Goal: Obtain resource: Obtain resource

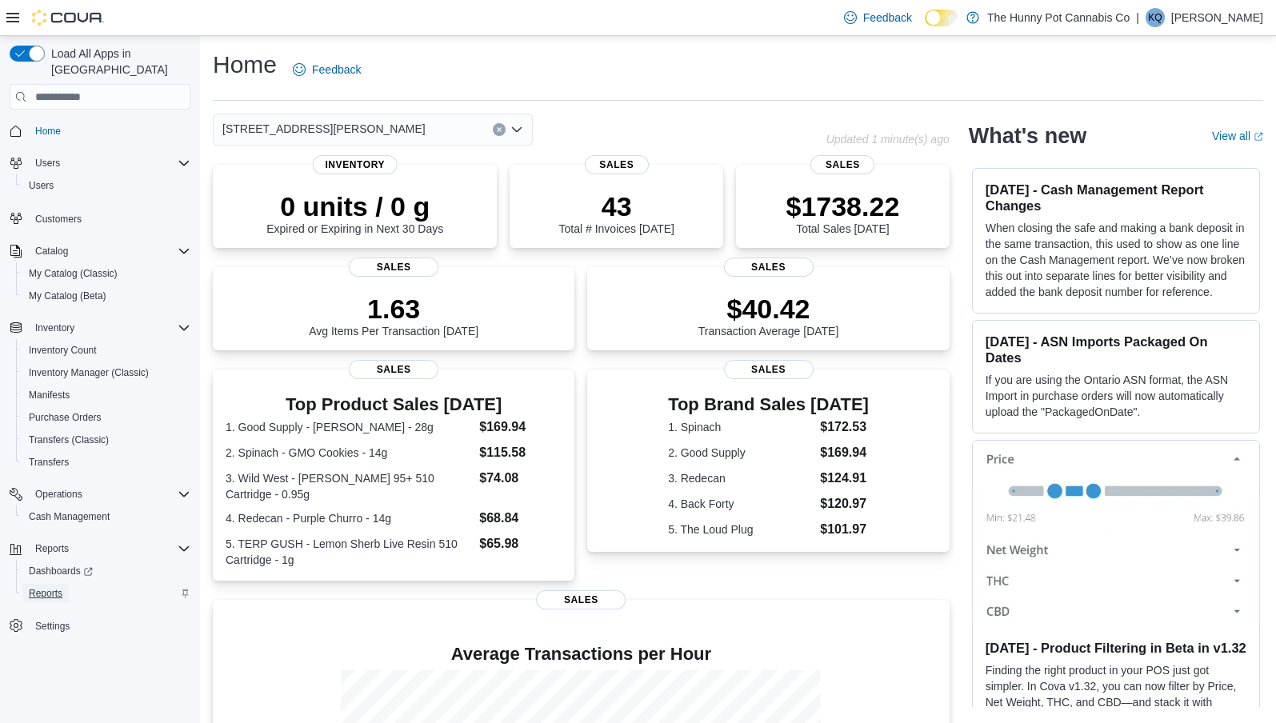
click at [45, 587] on span "Reports" at bounding box center [46, 593] width 34 height 13
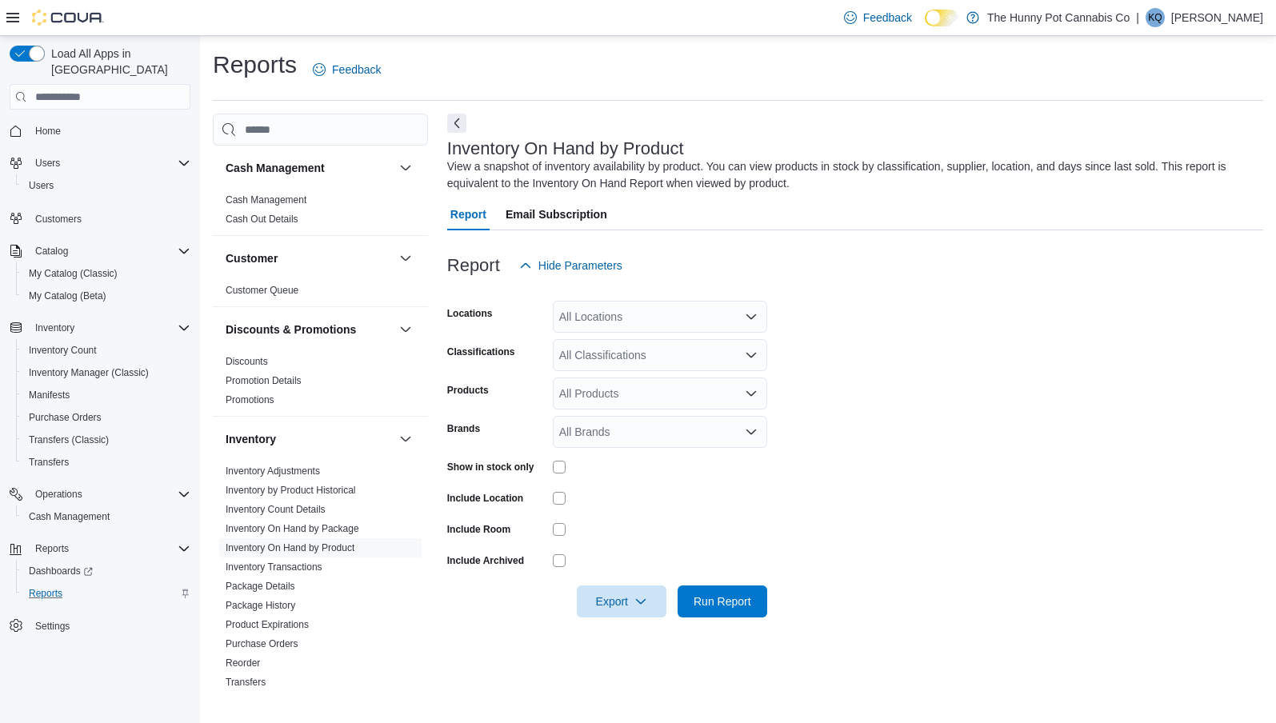
click at [603, 323] on div "All Locations" at bounding box center [660, 317] width 214 height 32
click at [672, 272] on div "Report Hide Parameters" at bounding box center [855, 266] width 816 height 32
click at [653, 330] on div "All Locations" at bounding box center [660, 317] width 214 height 32
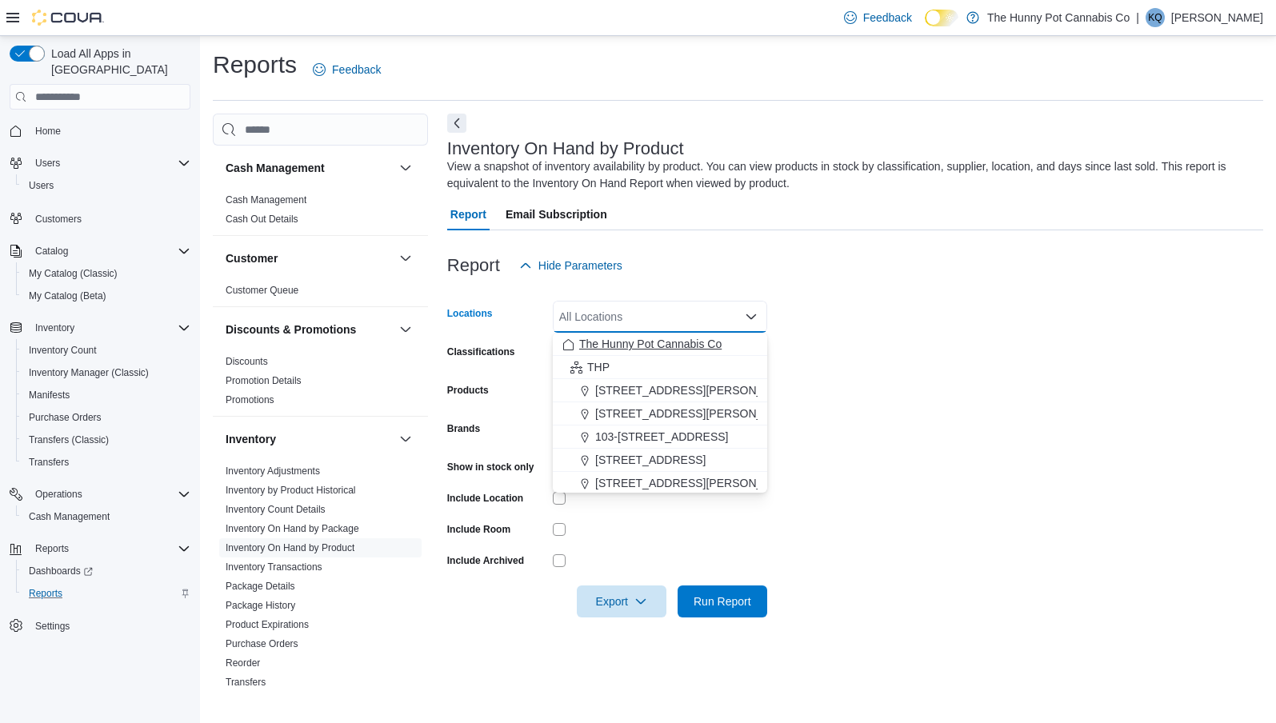
click at [642, 349] on span "The Hunny Pot Cannabis Co" at bounding box center [650, 344] width 142 height 16
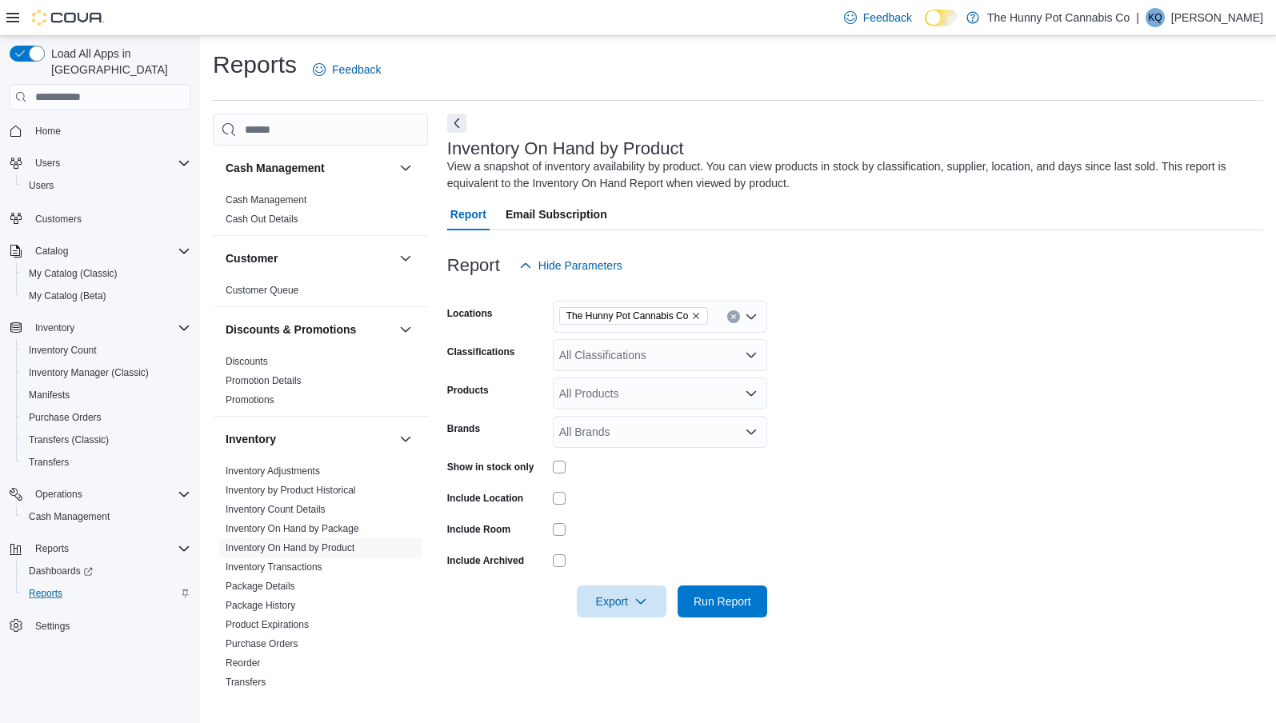
click at [626, 556] on div at bounding box center [660, 560] width 214 height 13
click at [626, 596] on span "Export" at bounding box center [621, 601] width 70 height 32
click at [613, 502] on span "Export to Excel" at bounding box center [622, 503] width 72 height 13
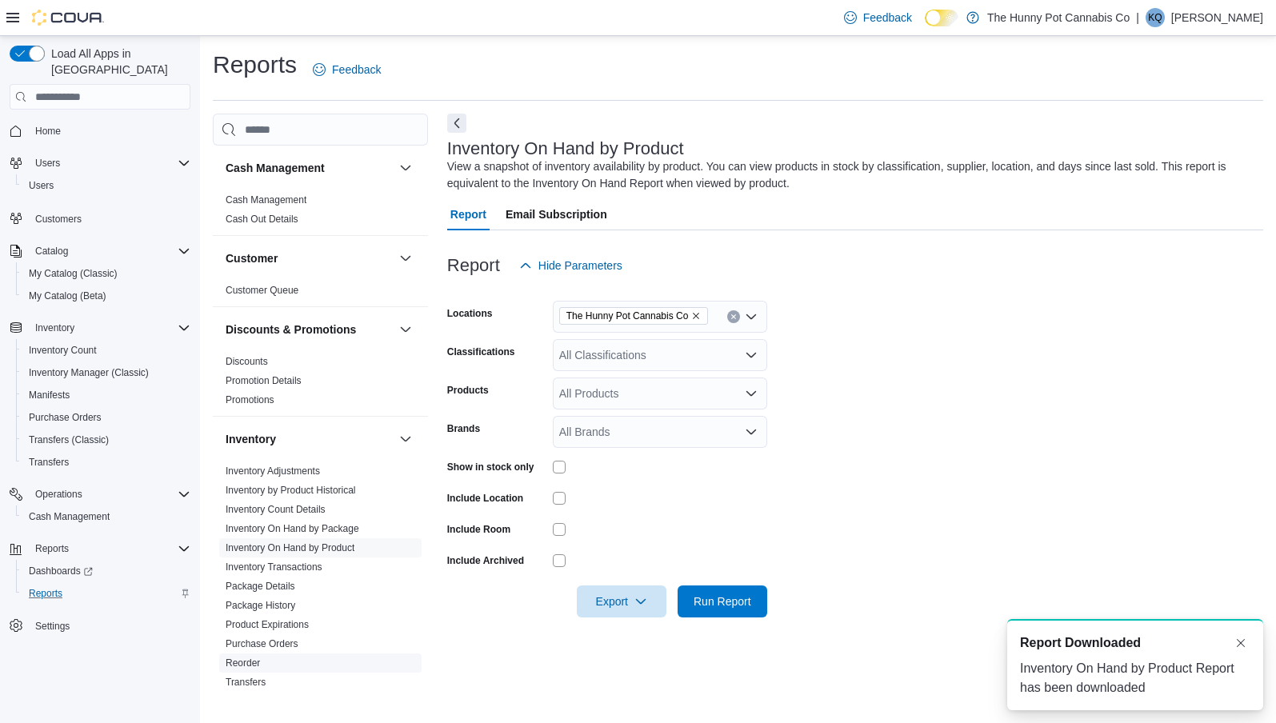
click at [250, 659] on link "Reorder" at bounding box center [243, 663] width 34 height 11
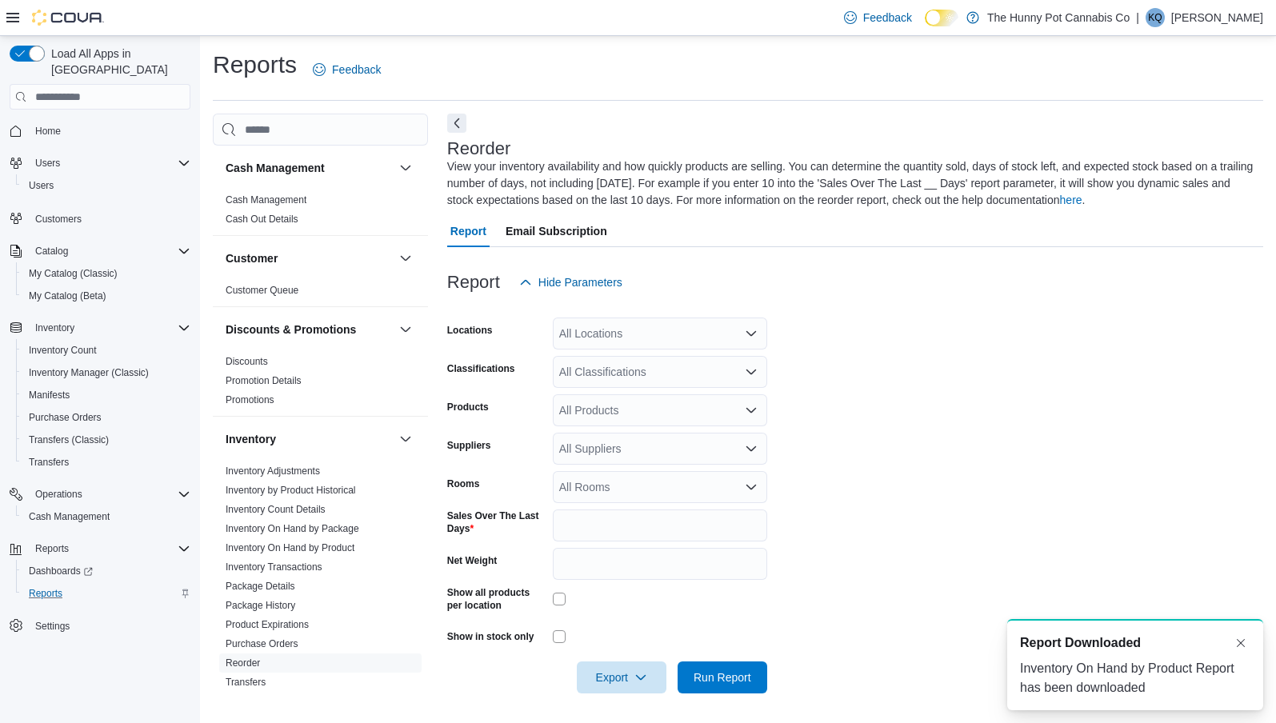
scroll to position [2, 0]
click at [598, 330] on div "All Locations" at bounding box center [660, 331] width 214 height 32
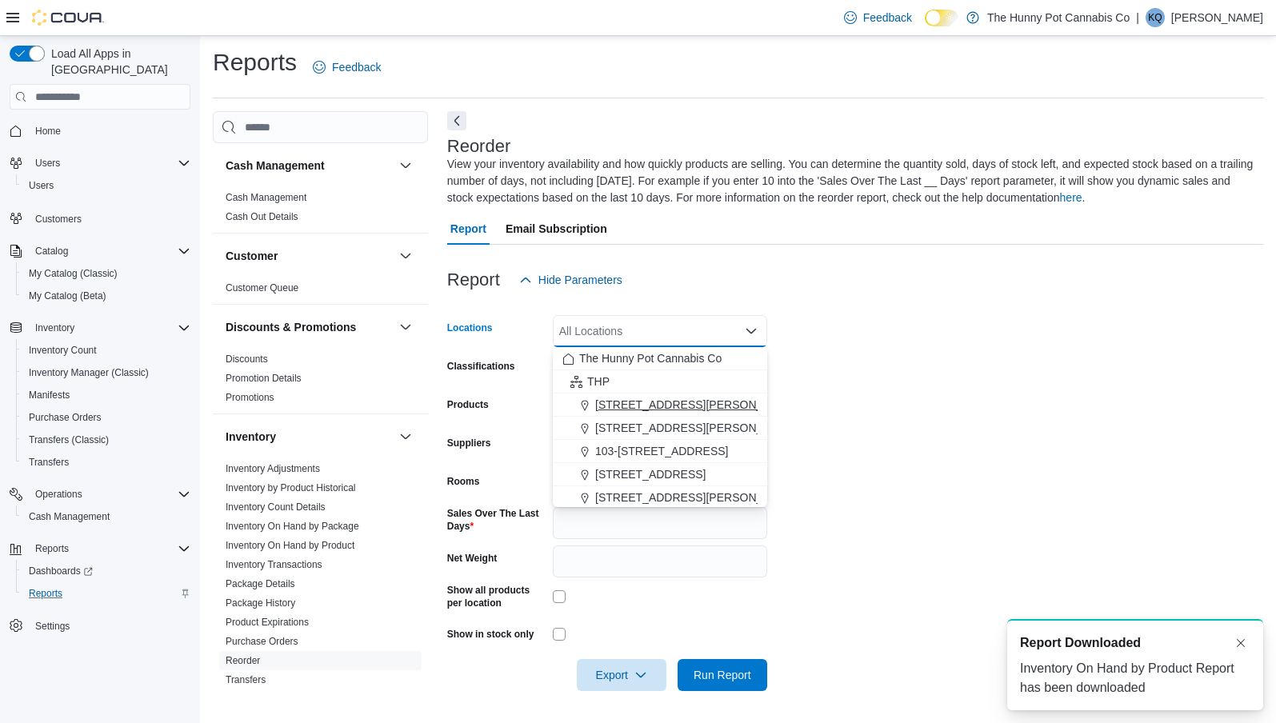
click at [612, 398] on span "[STREET_ADDRESS][PERSON_NAME]" at bounding box center [696, 405] width 203 height 16
click at [795, 299] on div at bounding box center [855, 305] width 816 height 19
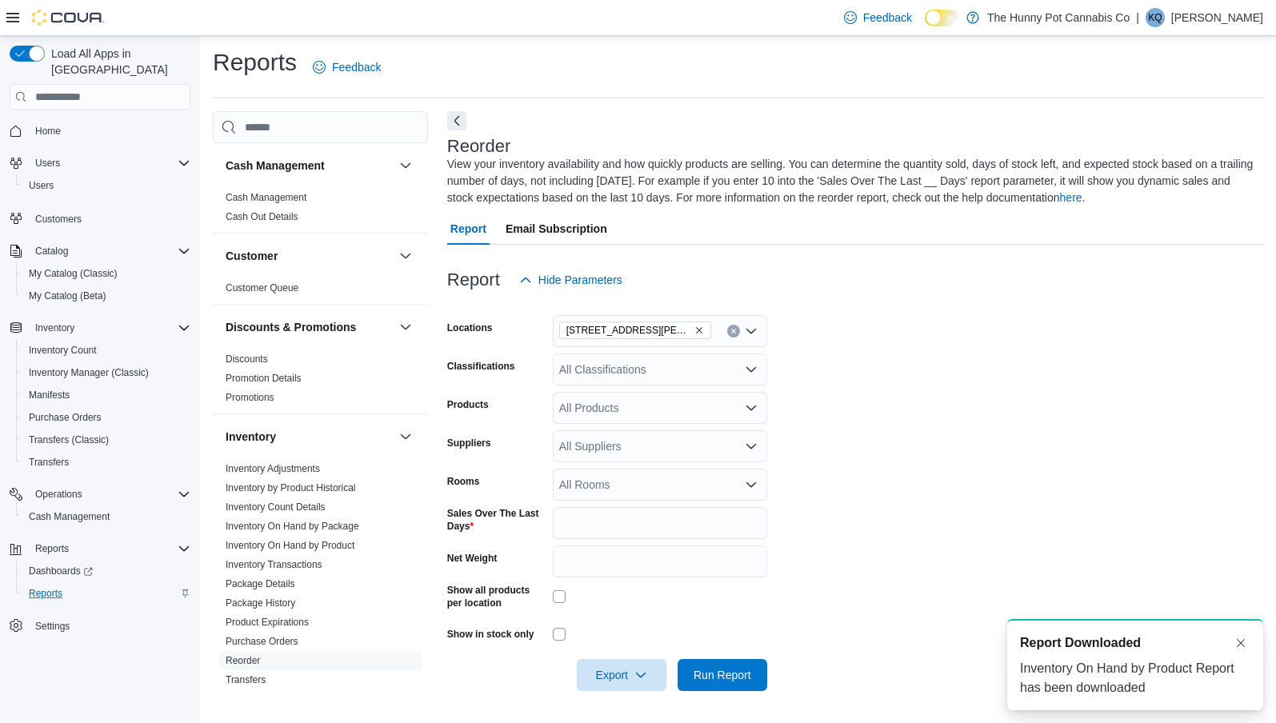
click at [570, 598] on div at bounding box center [660, 596] width 214 height 13
click at [560, 643] on div at bounding box center [660, 634] width 214 height 25
click at [591, 662] on span "Export" at bounding box center [621, 674] width 70 height 32
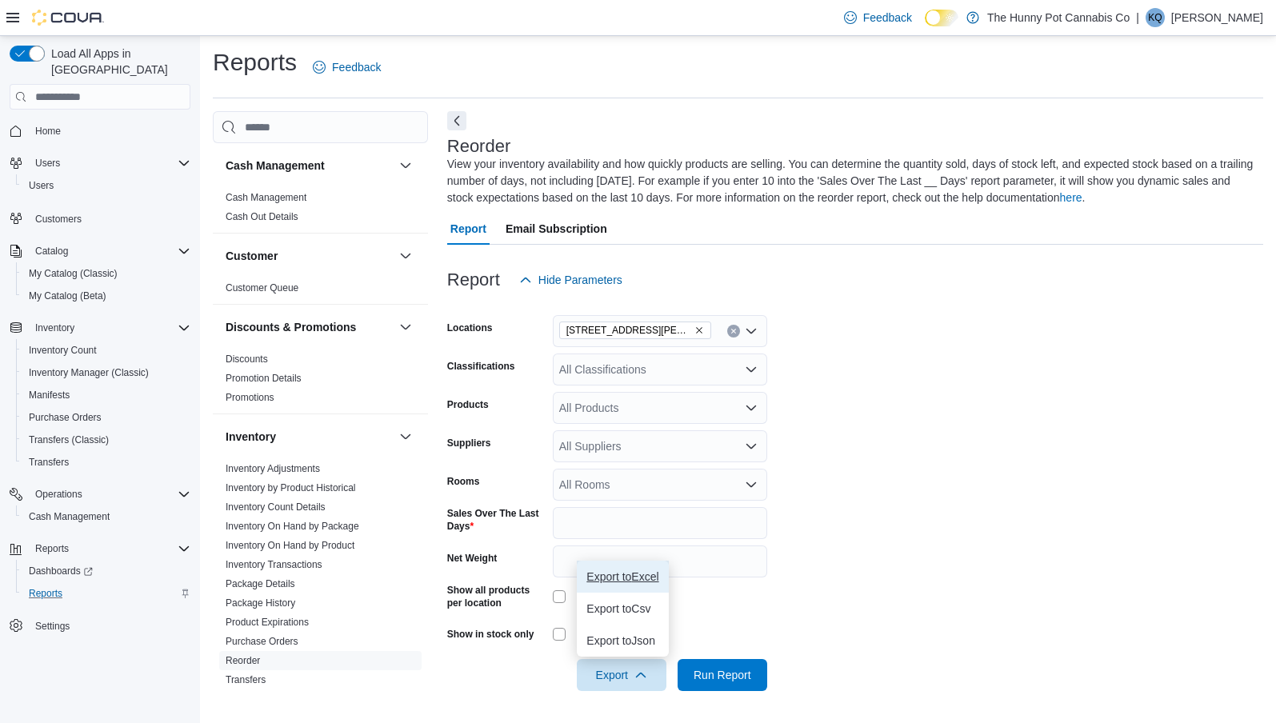
click at [610, 588] on button "Export to Excel" at bounding box center [622, 577] width 91 height 32
click at [58, 125] on span "Home" at bounding box center [48, 131] width 26 height 13
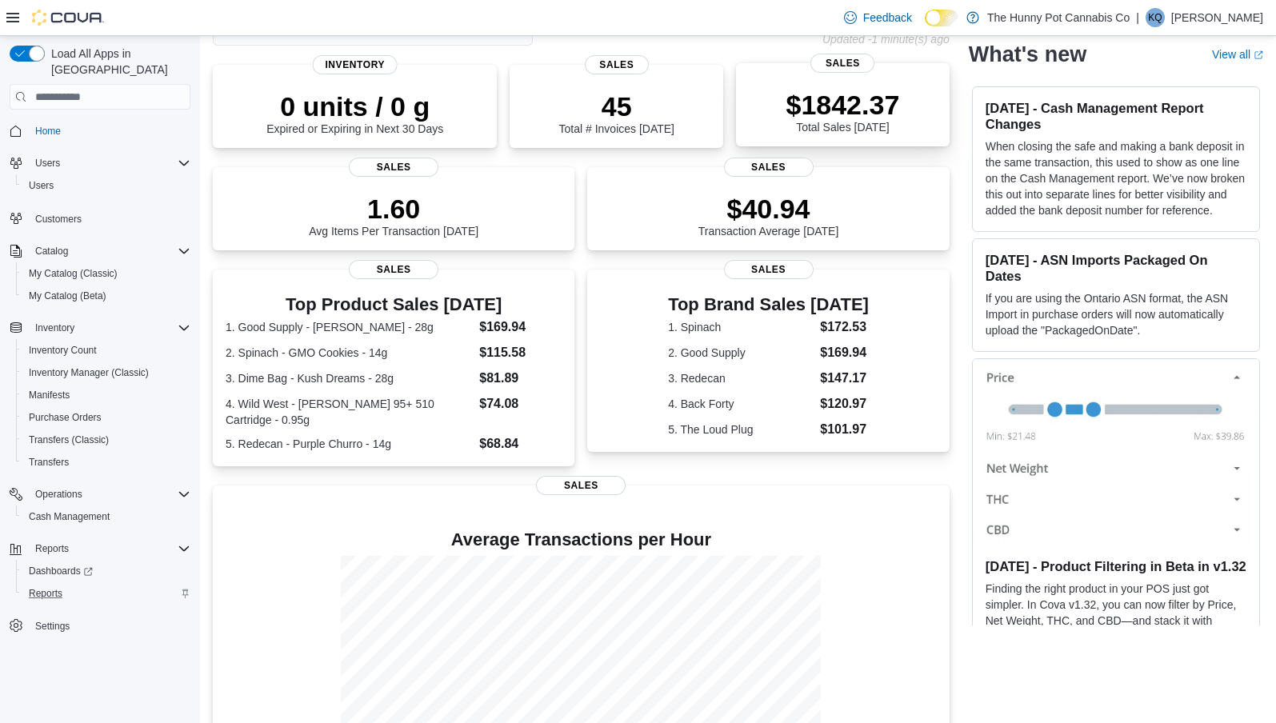
scroll to position [96, 0]
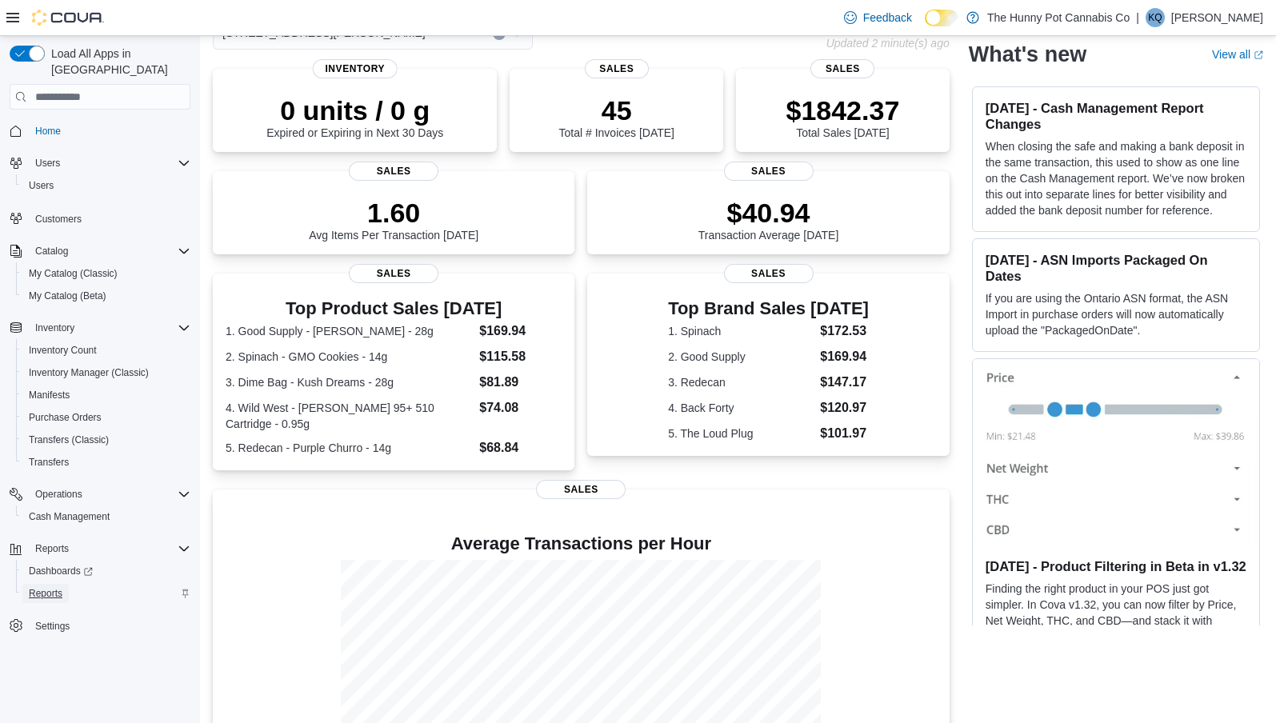
click at [46, 587] on span "Reports" at bounding box center [46, 593] width 34 height 13
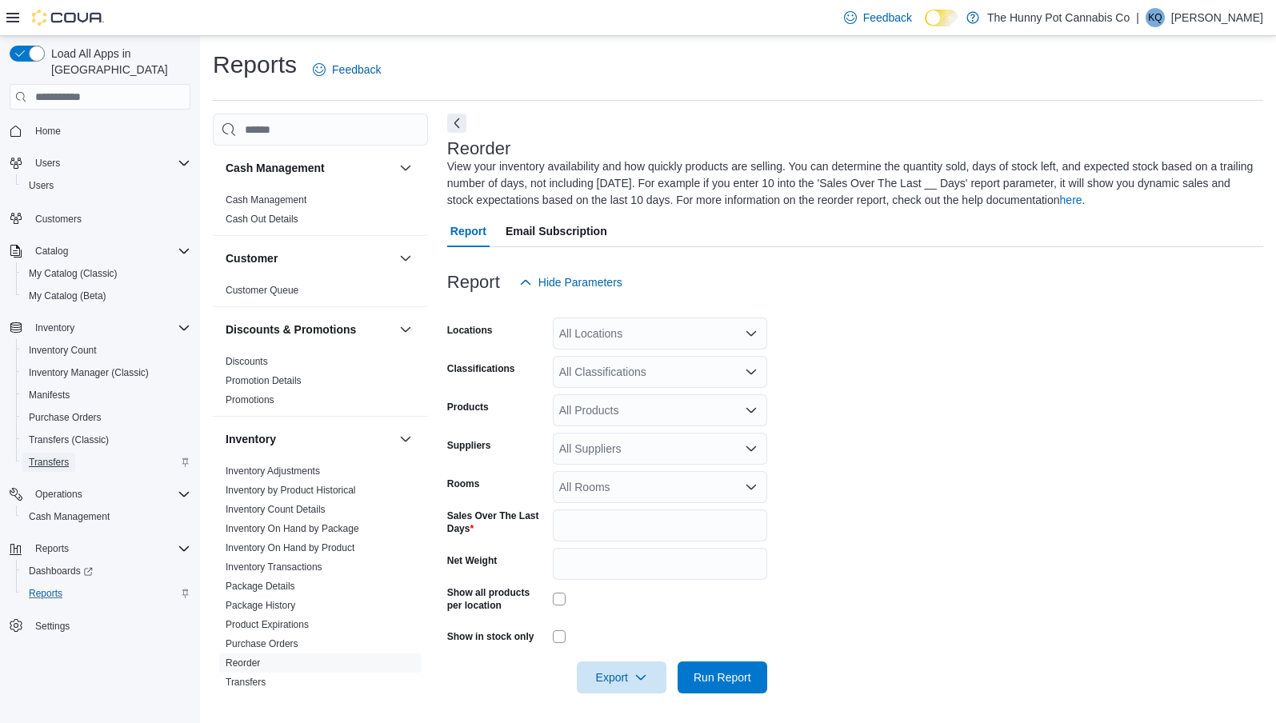
scroll to position [2, 0]
click at [57, 456] on span "Transfers" at bounding box center [49, 462] width 40 height 13
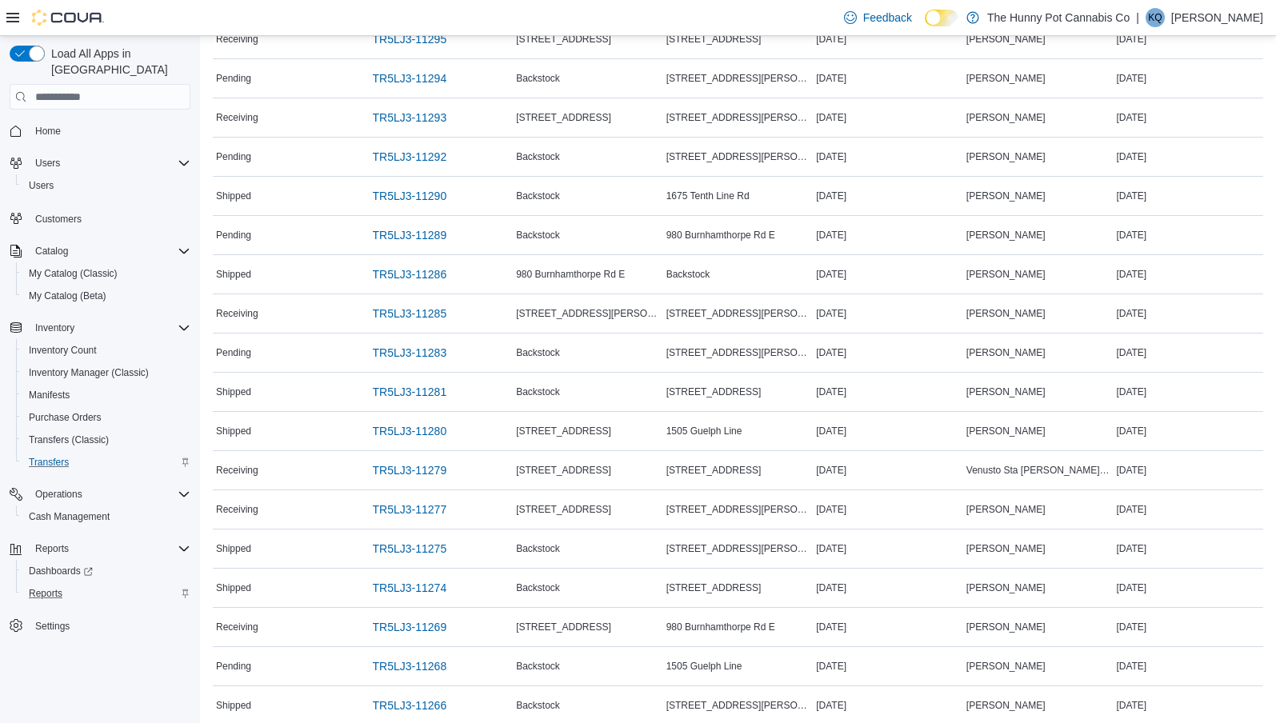
scroll to position [720, 0]
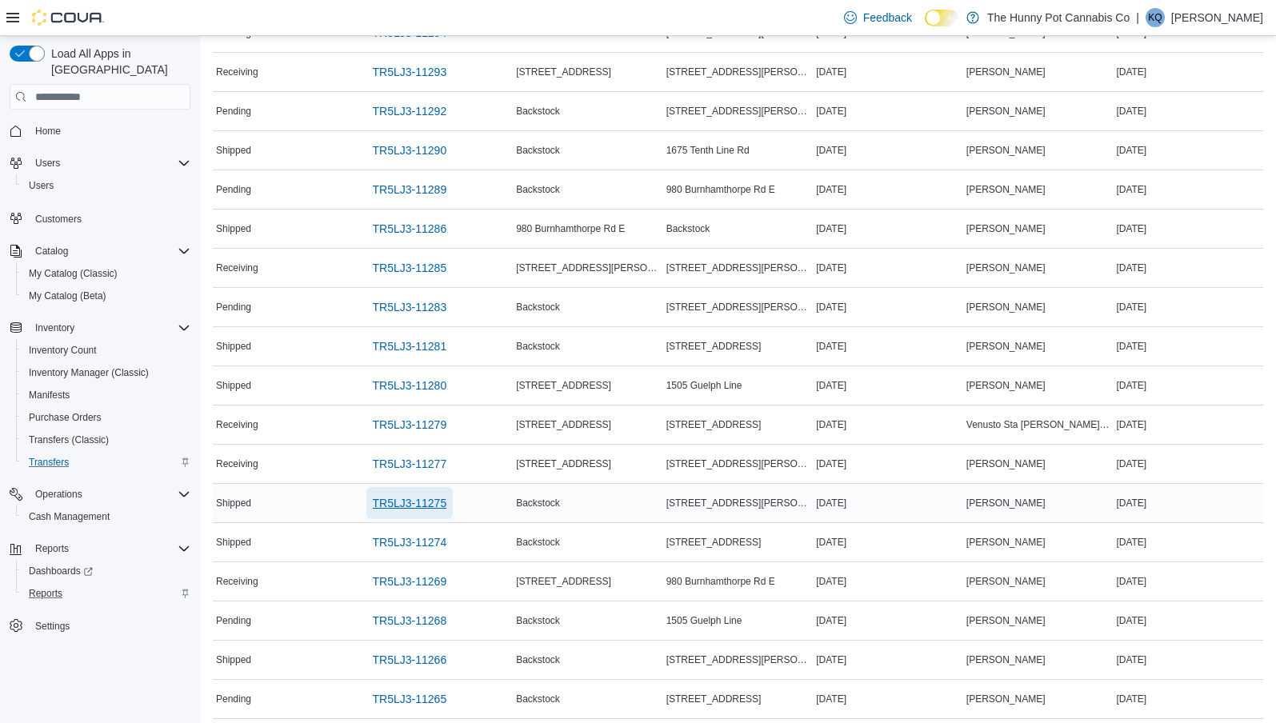
click at [383, 499] on span "TR5LJ3-11275" at bounding box center [410, 503] width 74 height 16
click at [396, 652] on span "TR5LJ3-11266" at bounding box center [410, 660] width 74 height 16
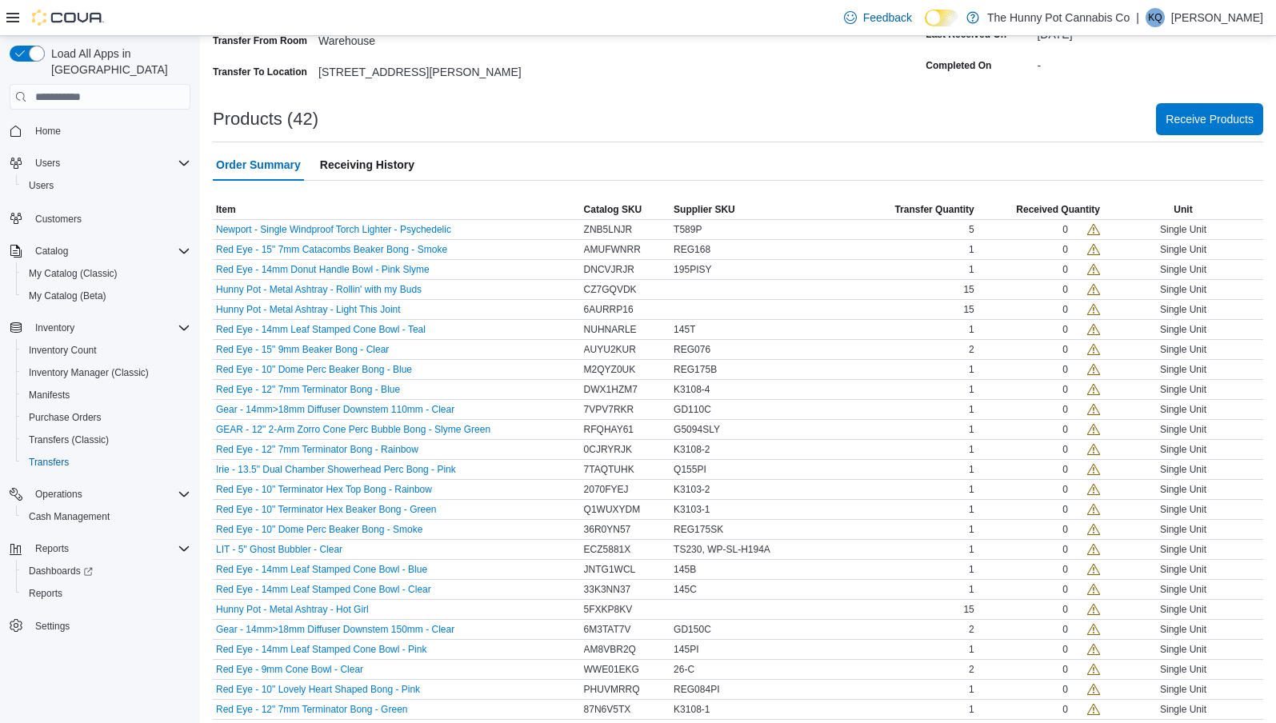
scroll to position [233, 0]
